Goal: Task Accomplishment & Management: Manage account settings

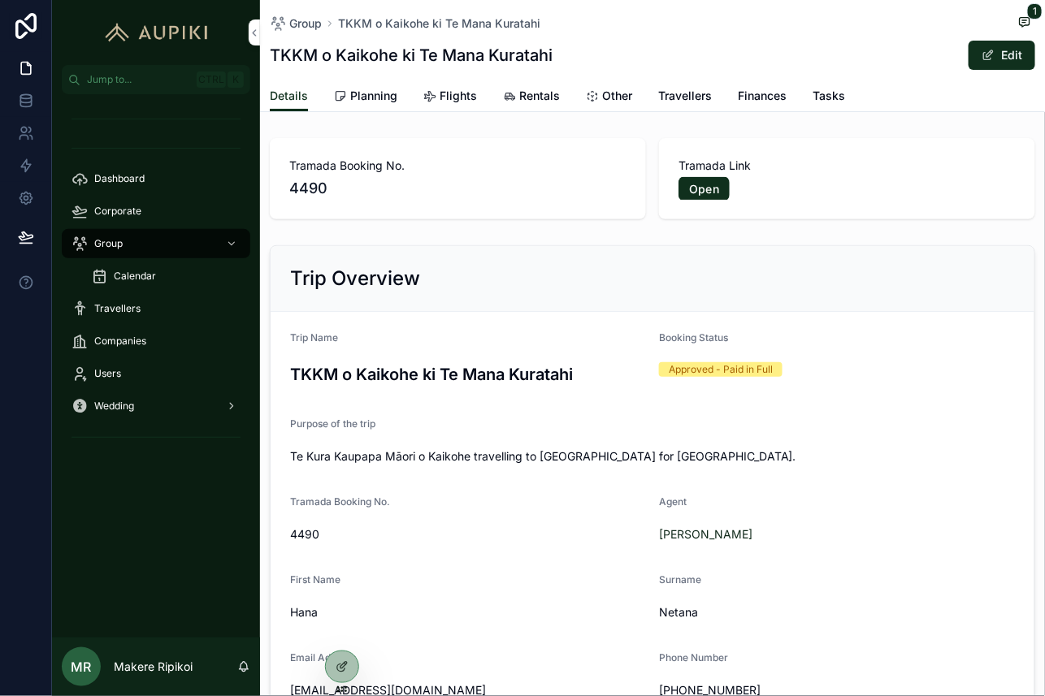
click at [369, 106] on link "Planning" at bounding box center [365, 97] width 63 height 33
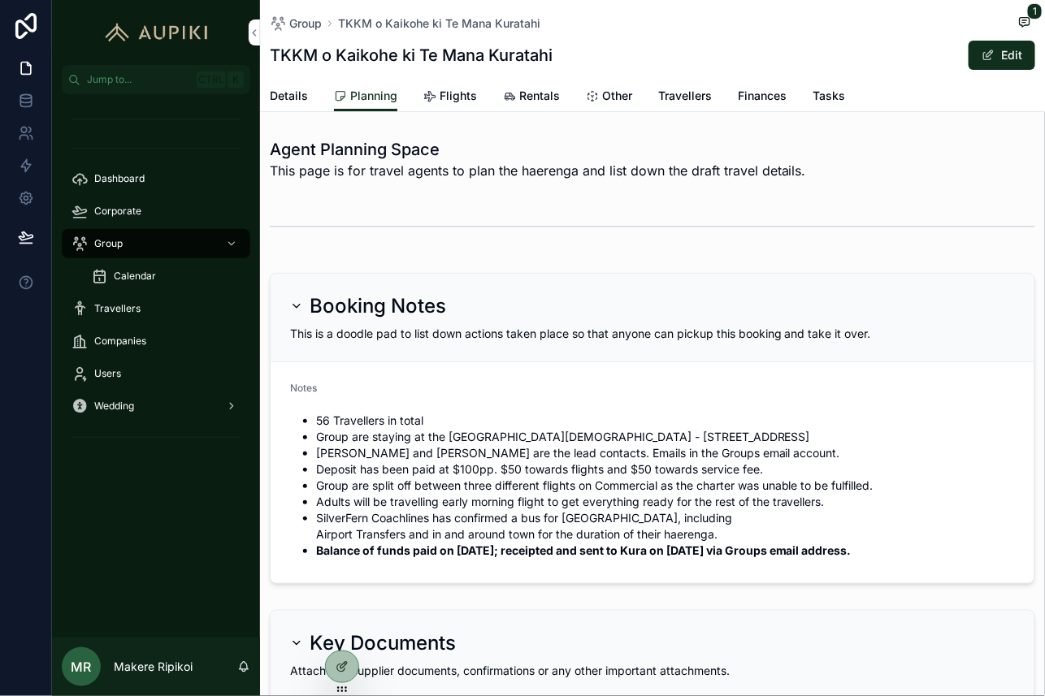
click at [998, 54] on button "Edit" at bounding box center [1002, 55] width 67 height 29
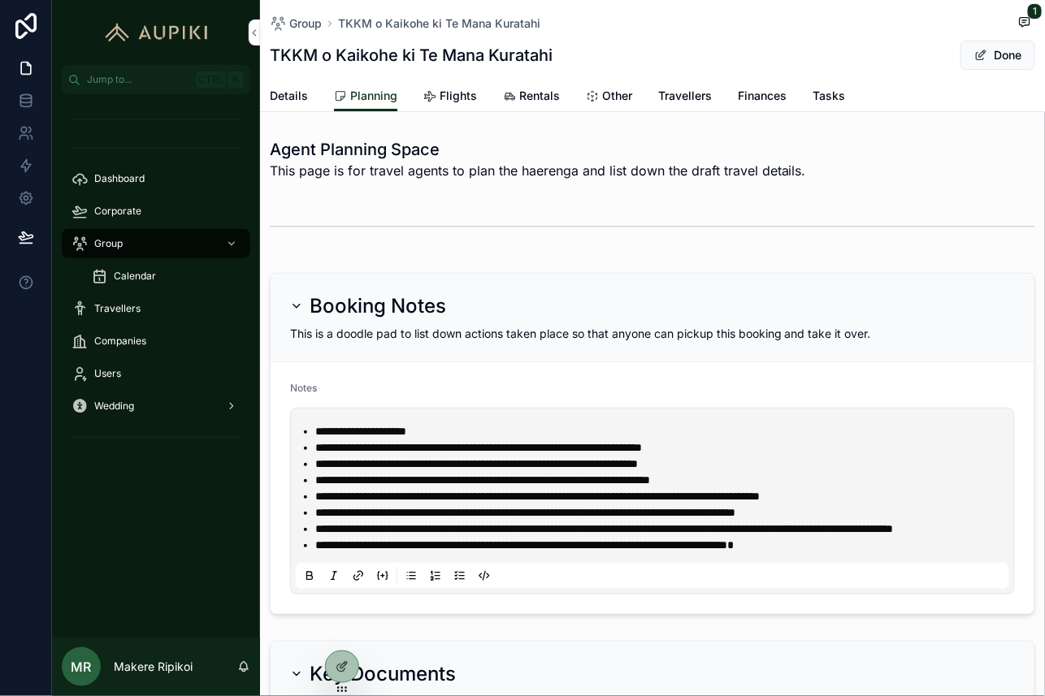
click at [888, 553] on li "**********" at bounding box center [663, 545] width 697 height 16
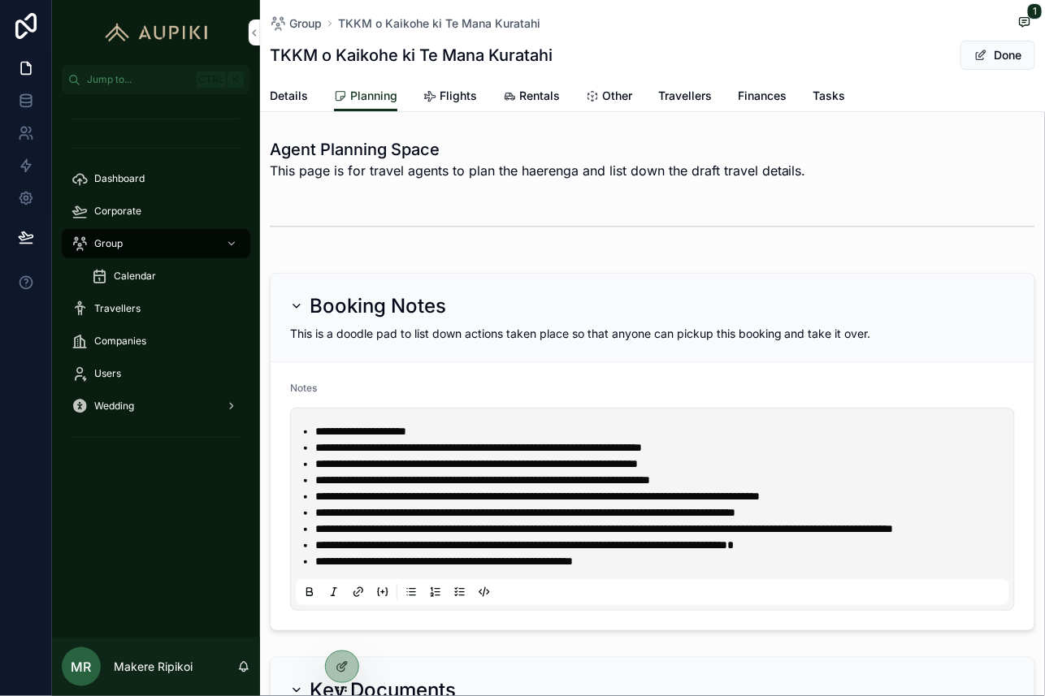
click at [356, 567] on strong "**********" at bounding box center [444, 561] width 258 height 11
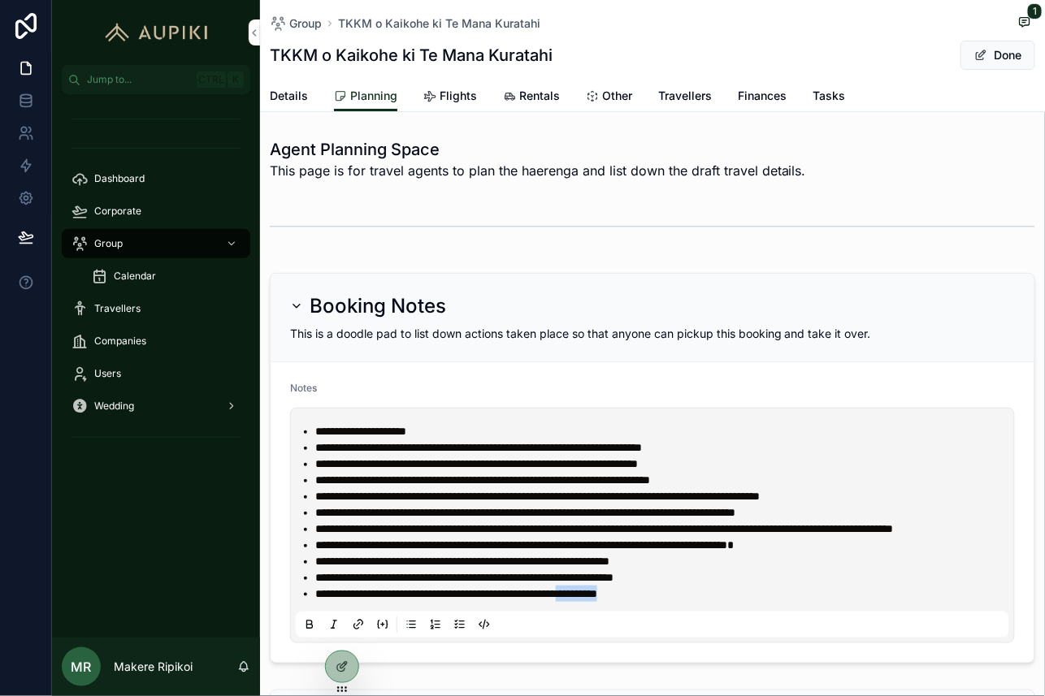
drag, startPoint x: 788, startPoint y: 605, endPoint x: 705, endPoint y: 611, distance: 84.0
click at [705, 602] on li "**********" at bounding box center [663, 594] width 697 height 16
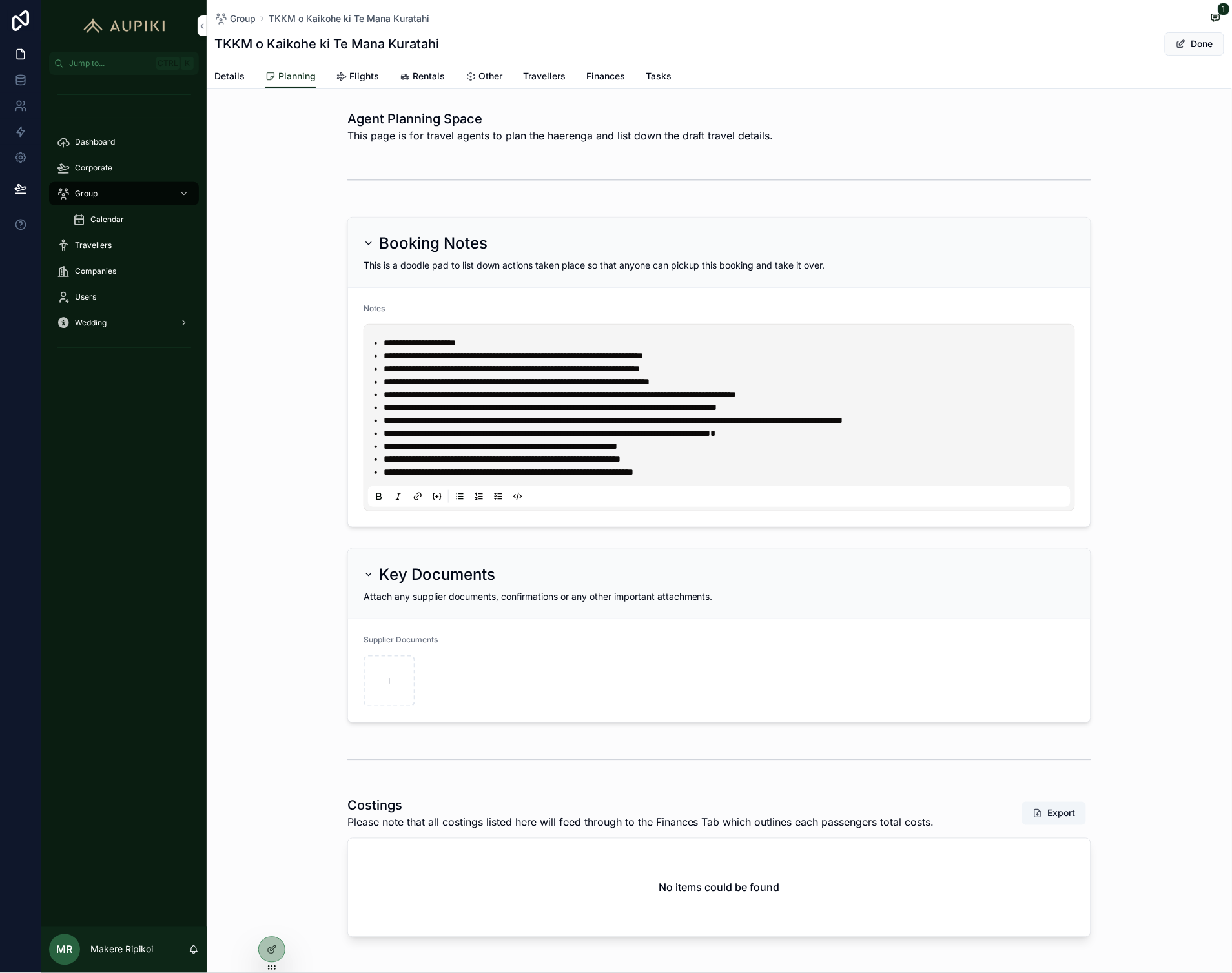
click at [550, 75] on span "Travellers" at bounding box center [544, 76] width 43 height 13
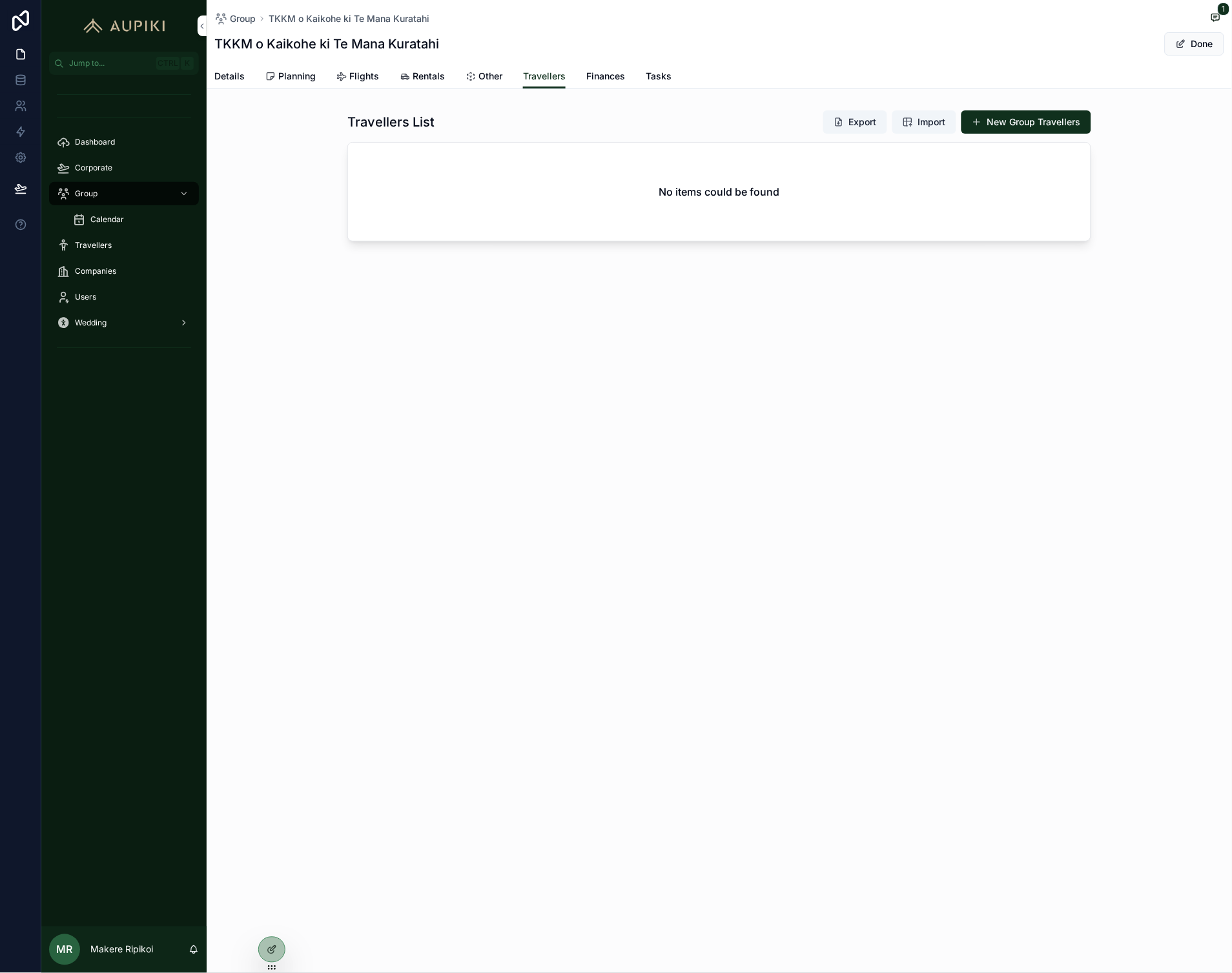
click at [861, 119] on button "Export" at bounding box center [855, 122] width 64 height 23
click at [610, 454] on div "Group TKKM o Kaikohe ki Te Mana Kuratahi 1 TKKM o Kaikohe ki Te Mana Kuratahi D…" at bounding box center [719, 486] width 1025 height 973
click at [905, 552] on div "Group TKKM o Kaikohe ki Te Mana Kuratahi 1 TKKM o Kaikohe ki Te Mana Kuratahi D…" at bounding box center [719, 486] width 1025 height 973
click at [872, 114] on button "Export" at bounding box center [855, 122] width 64 height 23
click at [783, 433] on div "Group TKKM o Kaikohe ki Te Mana Kuratahi 1 TKKM o Kaikohe ki Te Mana Kuratahi D…" at bounding box center [719, 486] width 1025 height 973
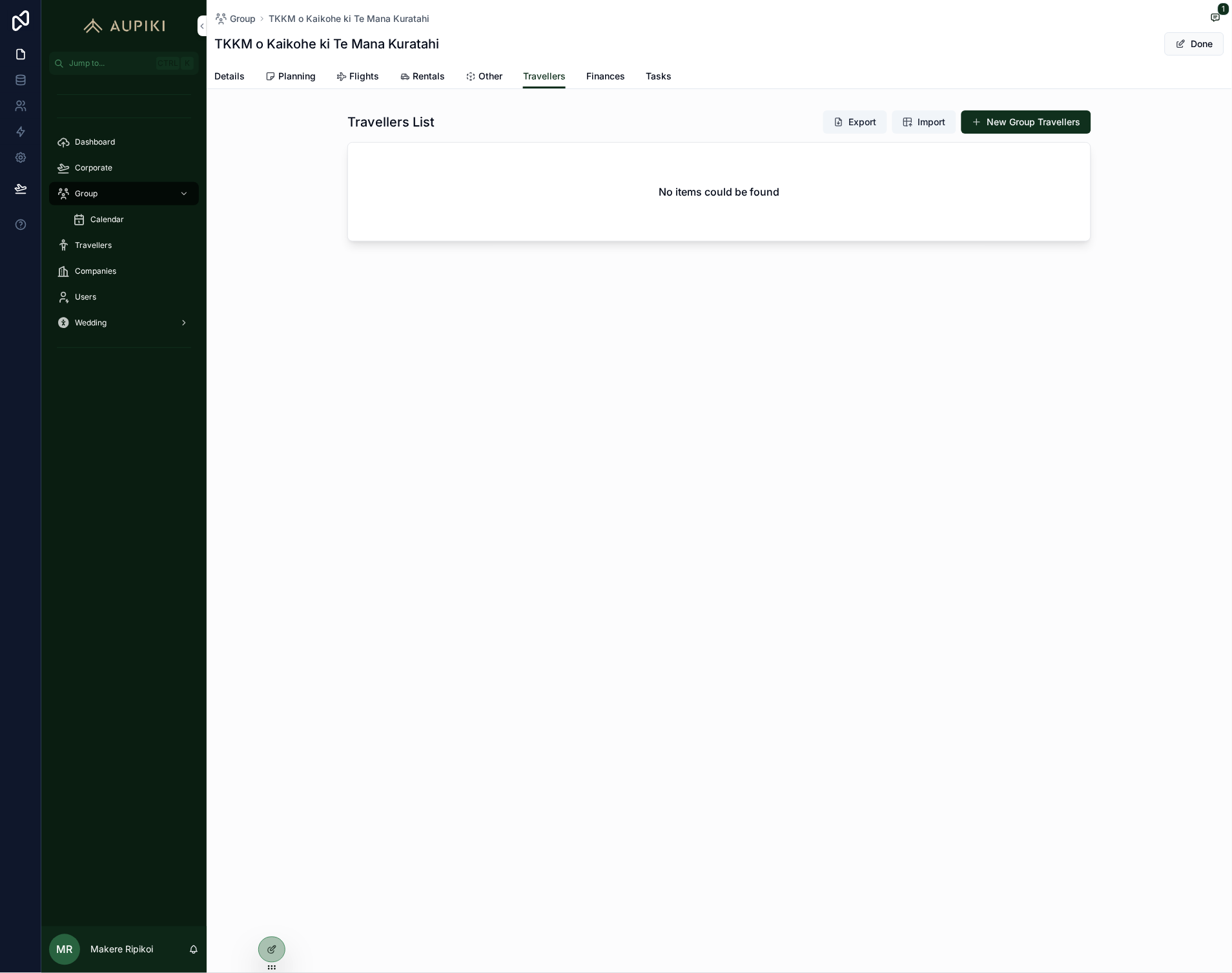
click at [902, 117] on span "Import" at bounding box center [924, 122] width 43 height 13
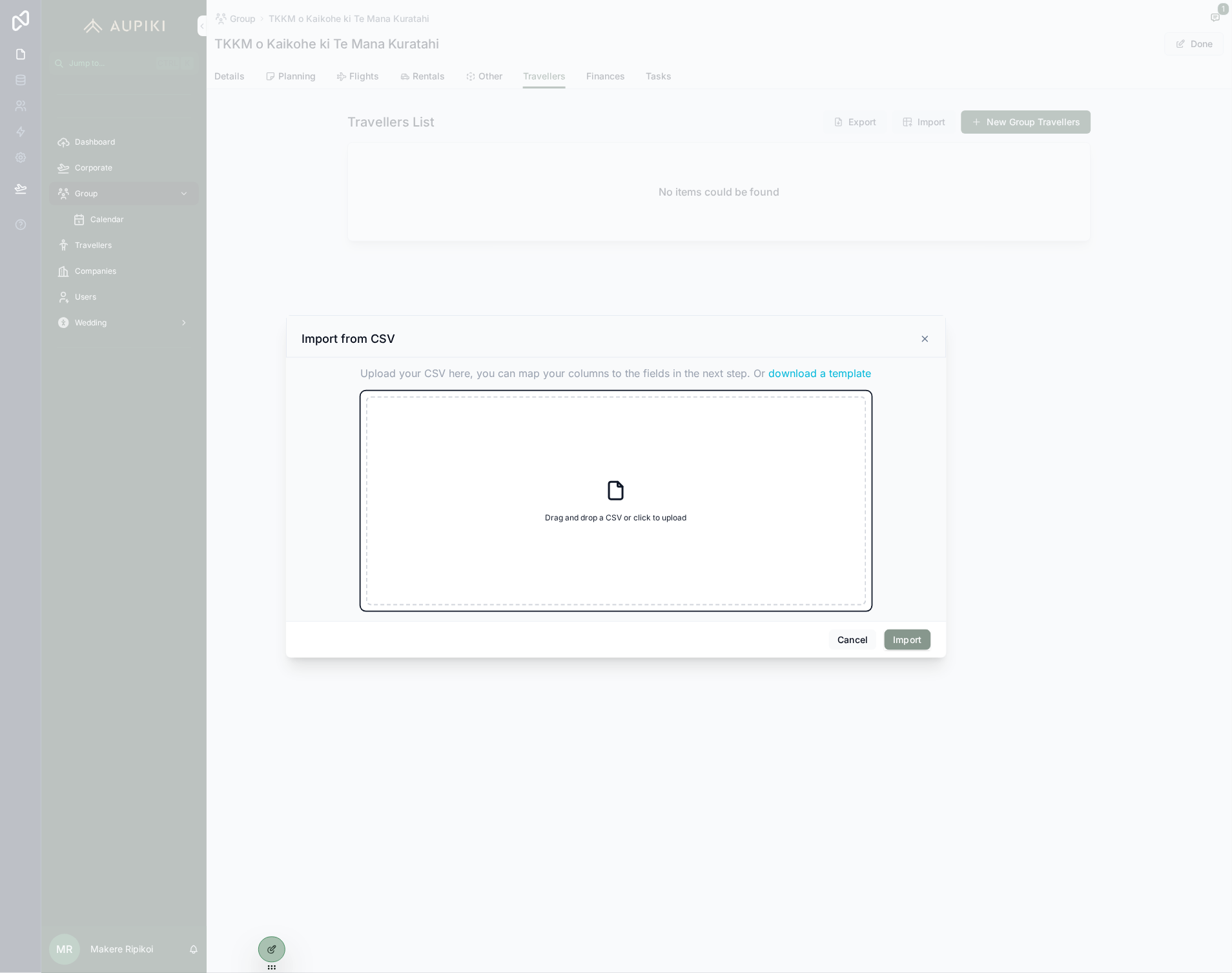
click at [556, 481] on div "Drag and drop a CSV or click to upload Drag and drop a CSV or click to upload" at bounding box center [616, 500] width 500 height 209
type input "**********"
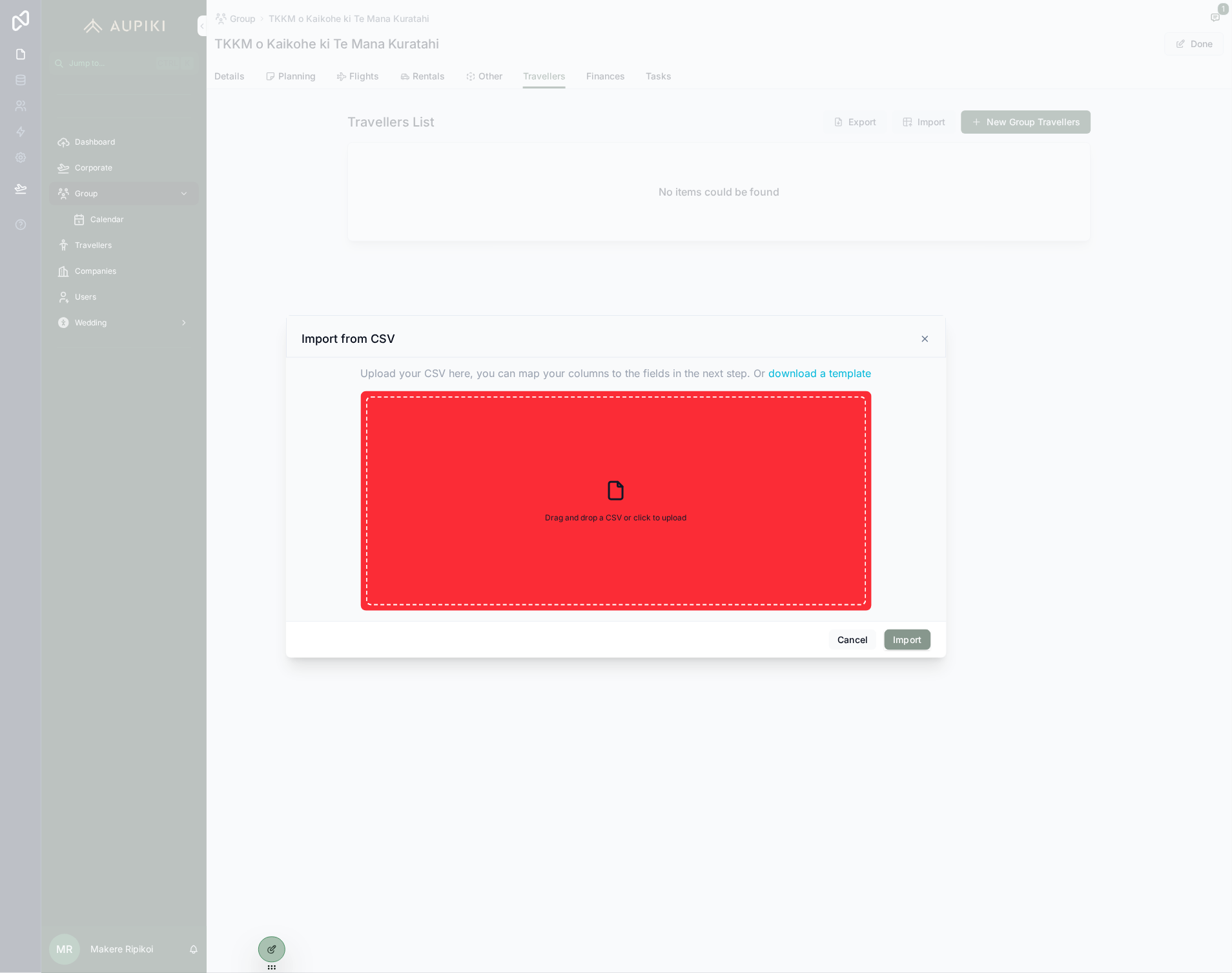
click at [809, 368] on span "download a template" at bounding box center [820, 373] width 102 height 16
click at [848, 643] on button "Cancel" at bounding box center [852, 639] width 48 height 21
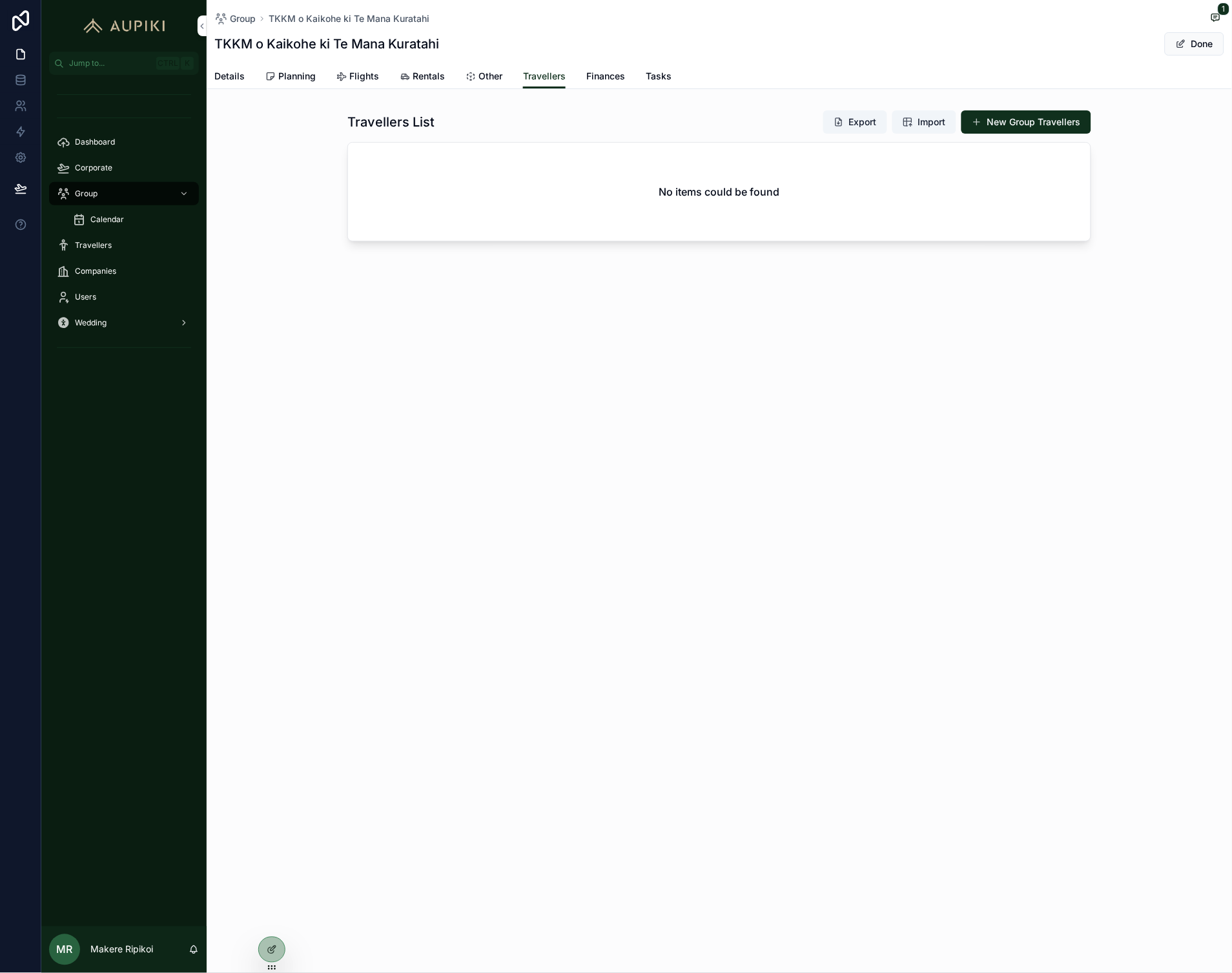
click at [365, 477] on div "Group TKKM o Kaikohe ki Te Mana Kuratahi 1 TKKM o Kaikohe ki Te Mana Kuratahi D…" at bounding box center [719, 486] width 1025 height 973
click at [911, 116] on span "Import" at bounding box center [924, 122] width 43 height 13
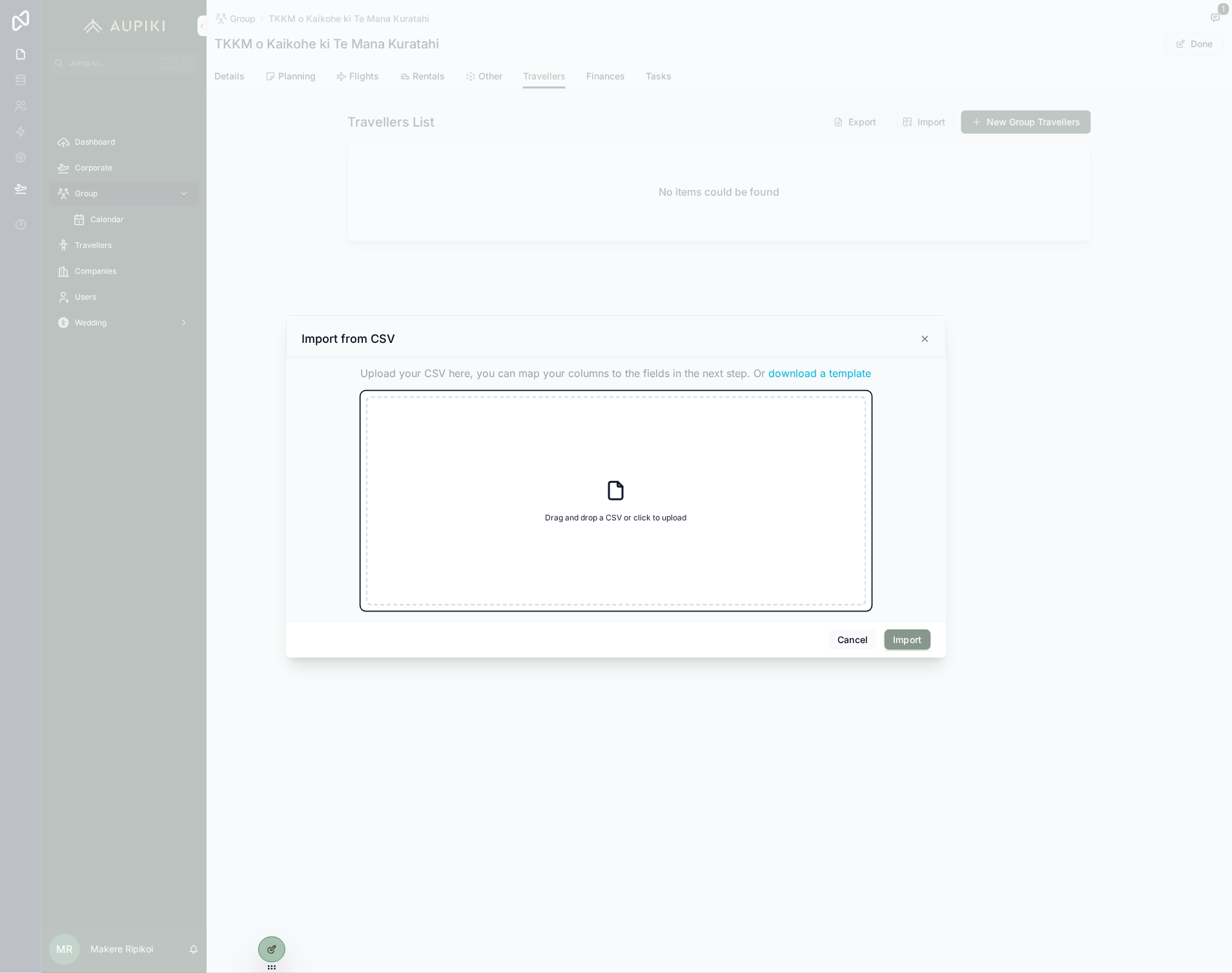
click at [628, 494] on div "Drag and drop a CSV or click to upload Drag and drop a CSV or click to upload" at bounding box center [616, 500] width 500 height 209
type input "**********"
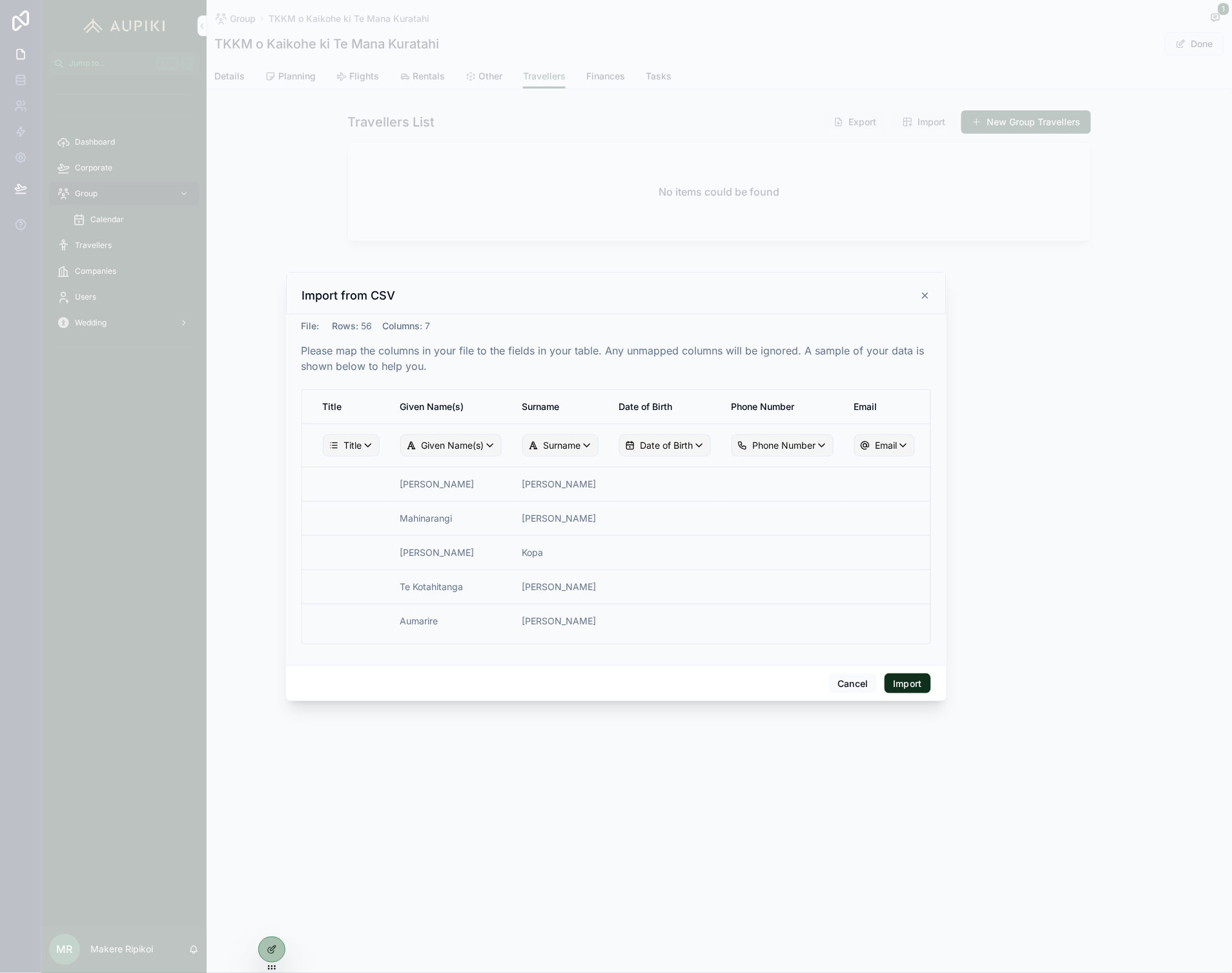
click at [907, 685] on button "Import" at bounding box center [907, 684] width 46 height 21
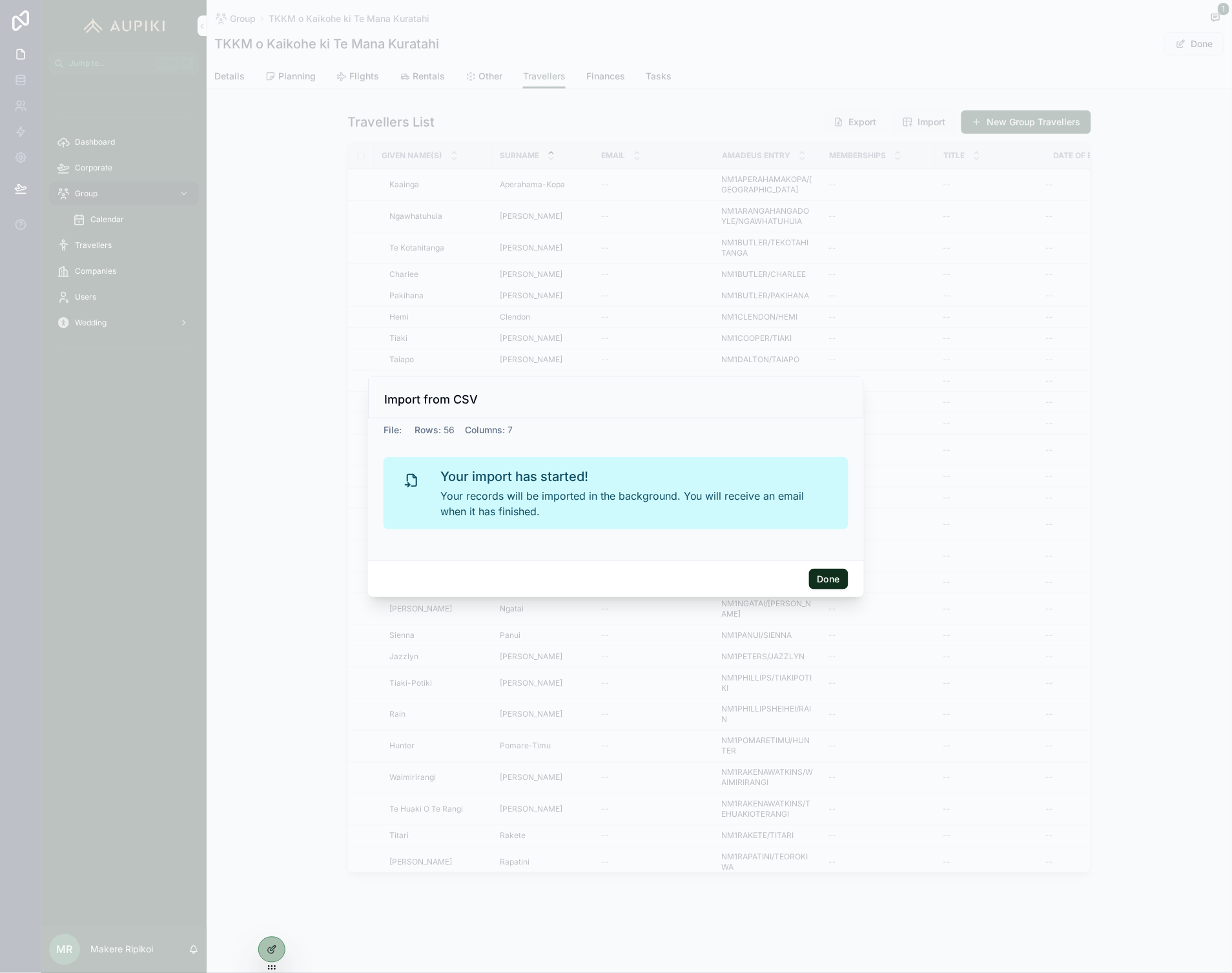
drag, startPoint x: 825, startPoint y: 577, endPoint x: 811, endPoint y: 577, distance: 14.0
click at [811, 577] on button "Done" at bounding box center [828, 579] width 40 height 21
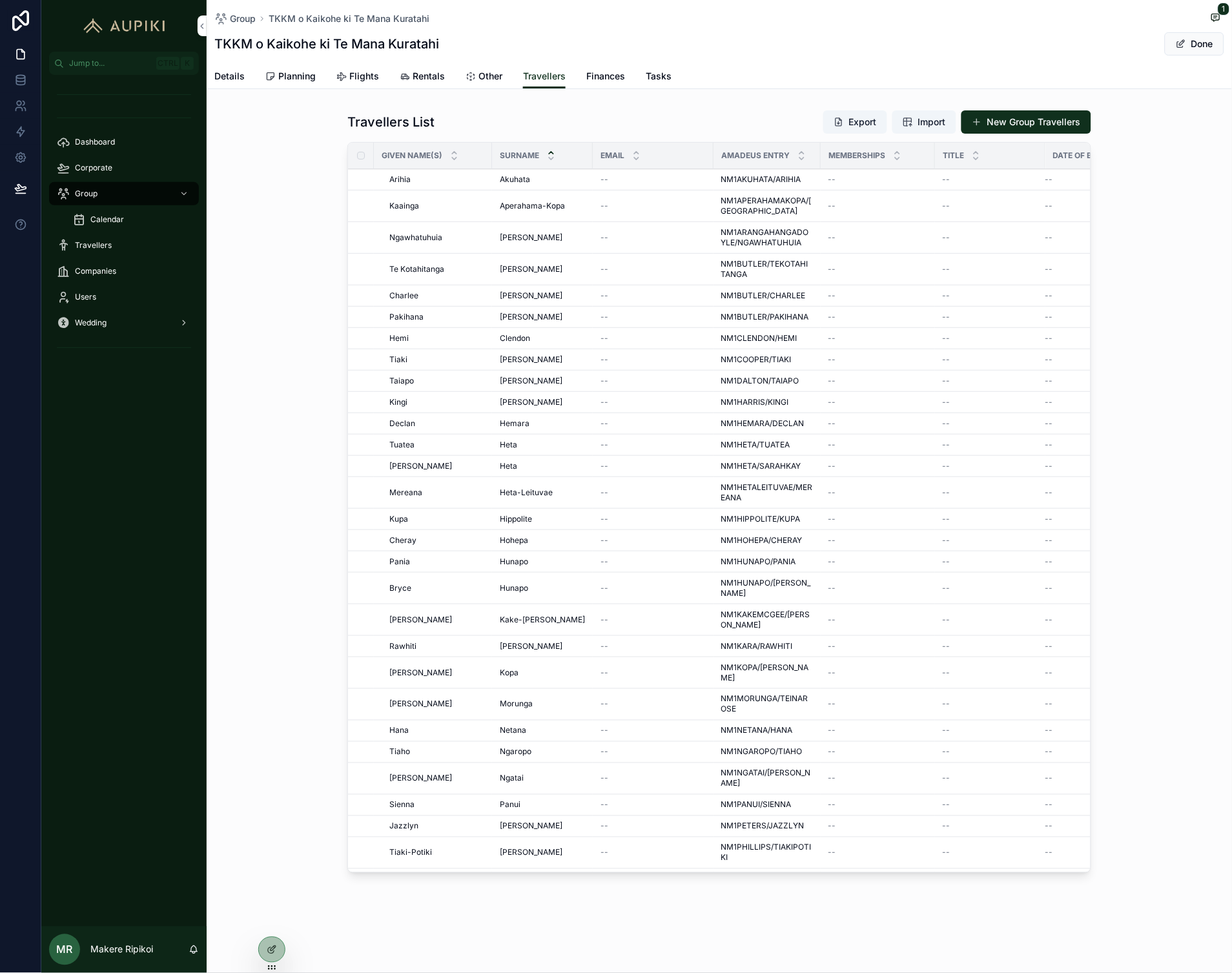
click at [457, 151] on icon "scrollable content" at bounding box center [454, 153] width 9 height 9
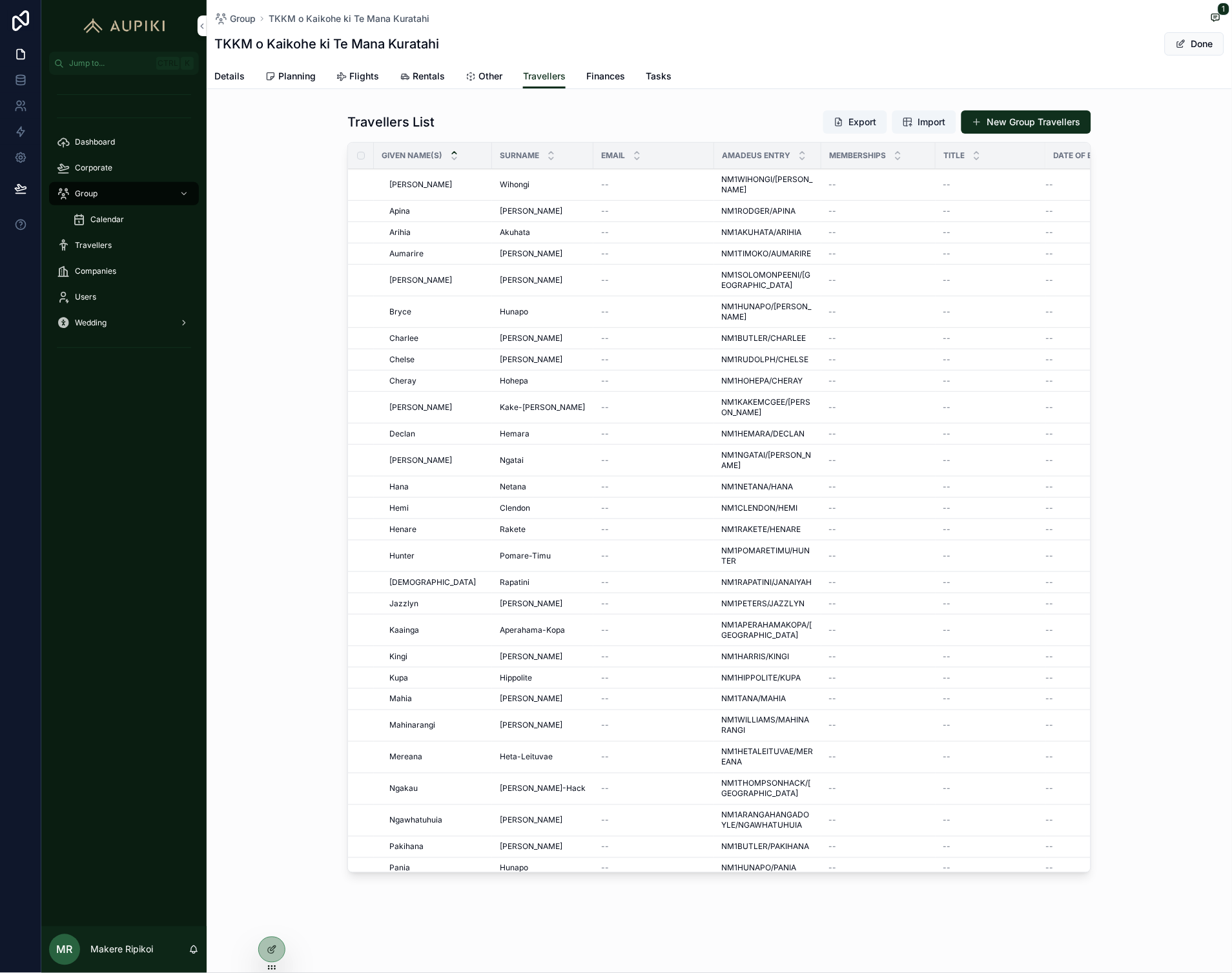
click at [450, 159] on icon "scrollable content" at bounding box center [454, 158] width 9 height 9
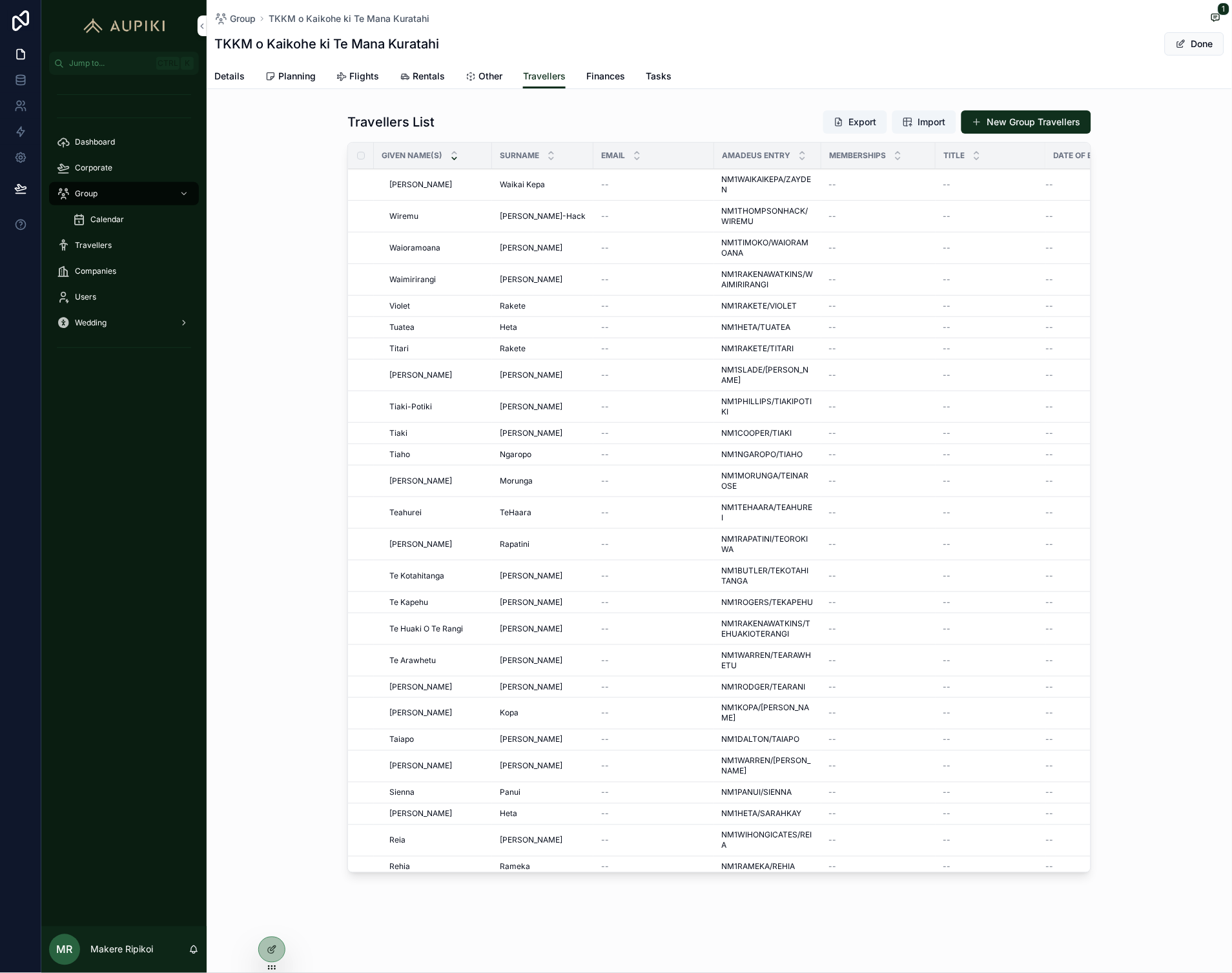
click at [452, 156] on div "scrollable content" at bounding box center [454, 156] width 9 height 14
click at [456, 159] on icon "scrollable content" at bounding box center [454, 158] width 9 height 9
